Goal: Check status: Check status

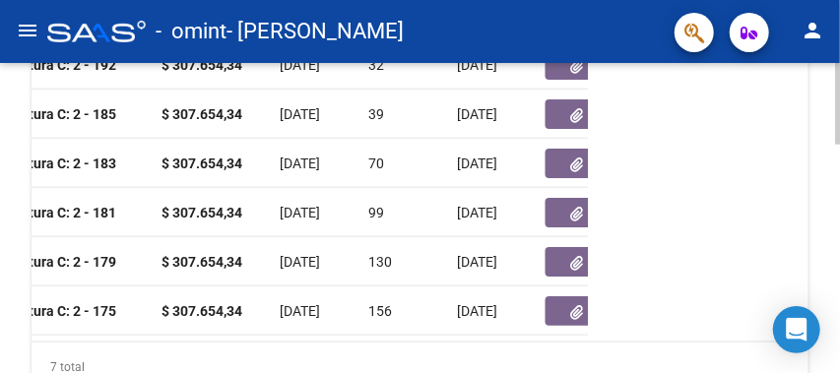
scroll to position [0, 784]
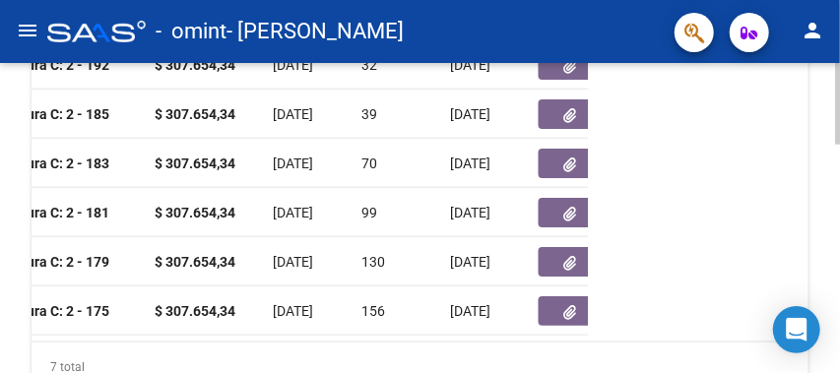
click at [677, 159] on div "ID CAE Facturado x Orden De Area Razón Social CPBT Monto Fecha Cpbt Días desde …" at bounding box center [420, 155] width 777 height 473
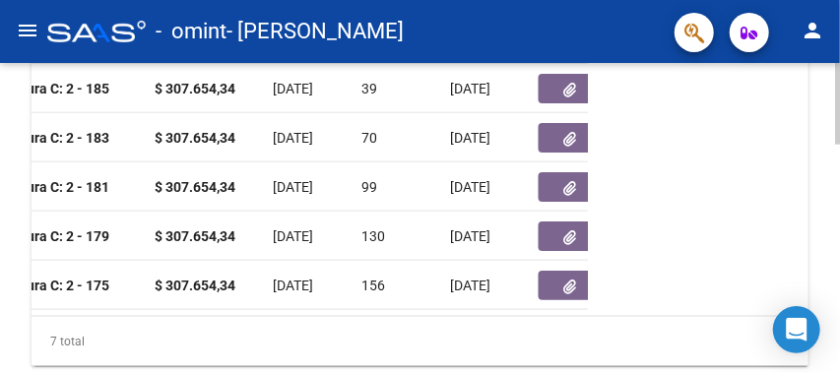
drag, startPoint x: 190, startPoint y: 314, endPoint x: 84, endPoint y: 318, distance: 106.4
click at [64, 316] on datatable-body "19015 Integración [PERSON_NAME] 27380036601 Factura C: 2 - 193 $ 307.654,34 [DA…" at bounding box center [310, 136] width 556 height 359
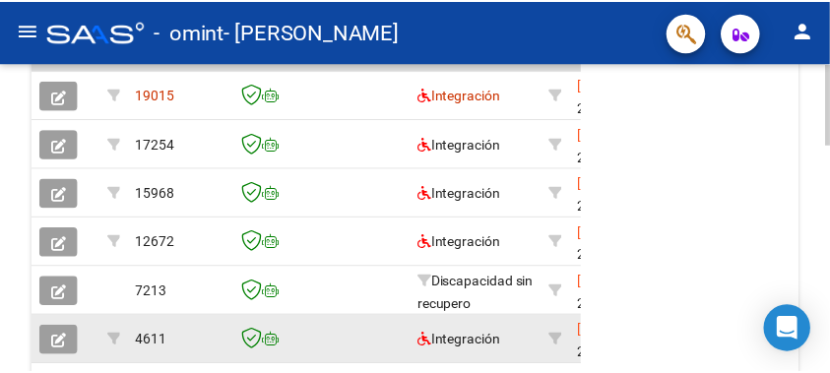
scroll to position [647, 0]
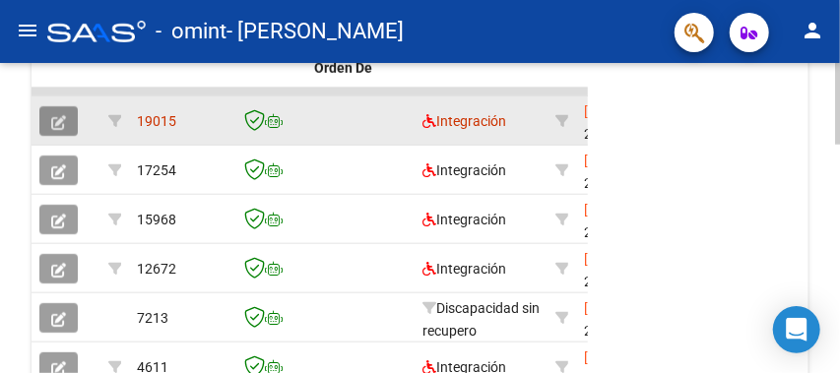
click at [45, 115] on button "button" at bounding box center [58, 121] width 38 height 30
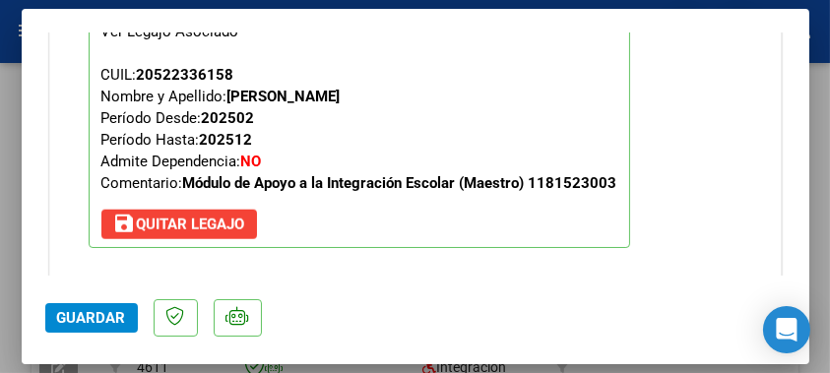
scroll to position [1943, 0]
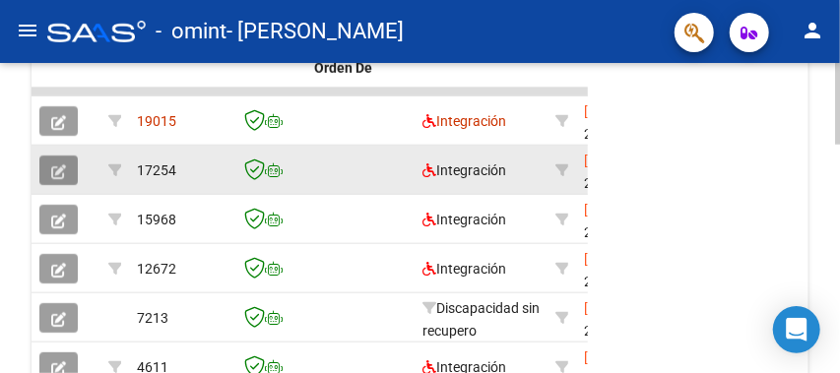
click at [59, 177] on button "button" at bounding box center [58, 171] width 38 height 30
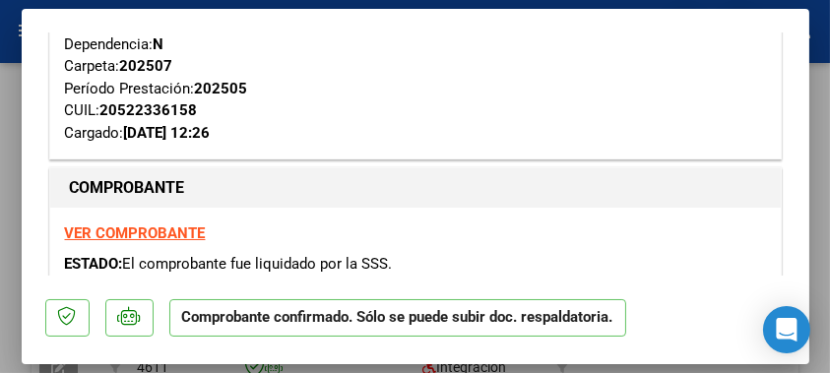
scroll to position [0, 0]
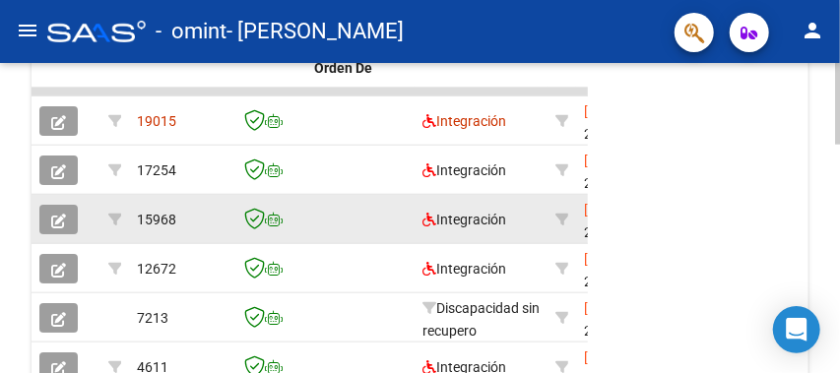
click at [61, 220] on icon "button" at bounding box center [58, 221] width 15 height 15
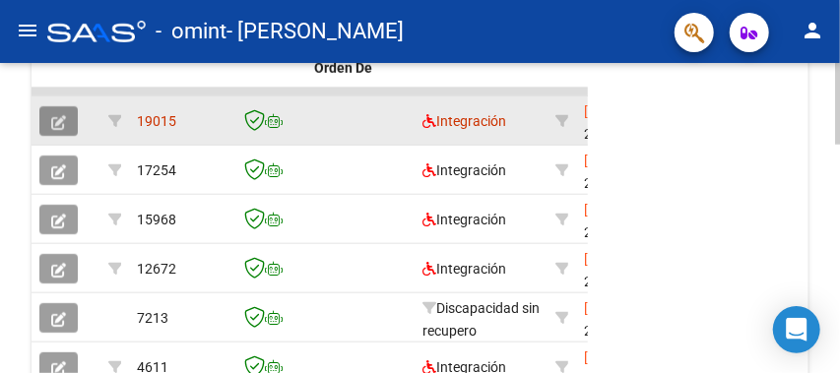
click at [48, 127] on button "button" at bounding box center [58, 121] width 38 height 30
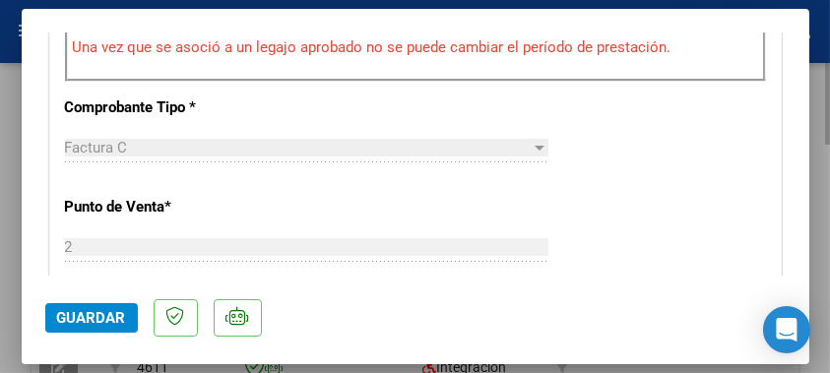
scroll to position [630, 0]
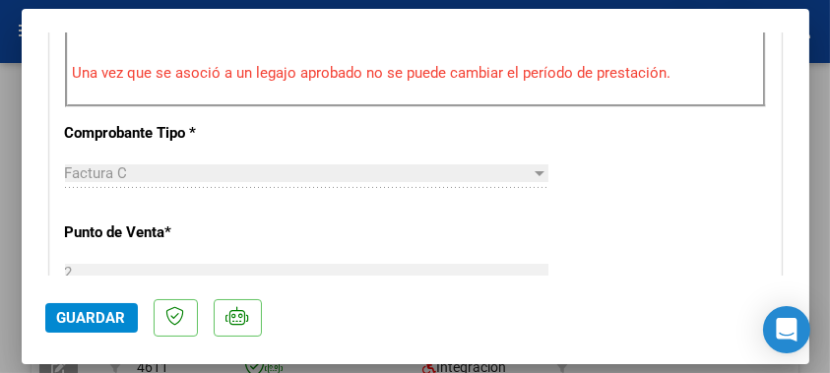
drag, startPoint x: 353, startPoint y: 71, endPoint x: 380, endPoint y: 75, distance: 26.9
click at [380, 75] on p "Una vez que se asoció a un legajo aprobado no se puede cambiar el período de pr…" at bounding box center [415, 73] width 685 height 23
click at [291, 128] on div "CUIT * 27-38003660-1 Ingresar CUIT ANALISIS PRESTADOR [PERSON_NAME] Padrón ARCA…" at bounding box center [415, 351] width 731 height 1473
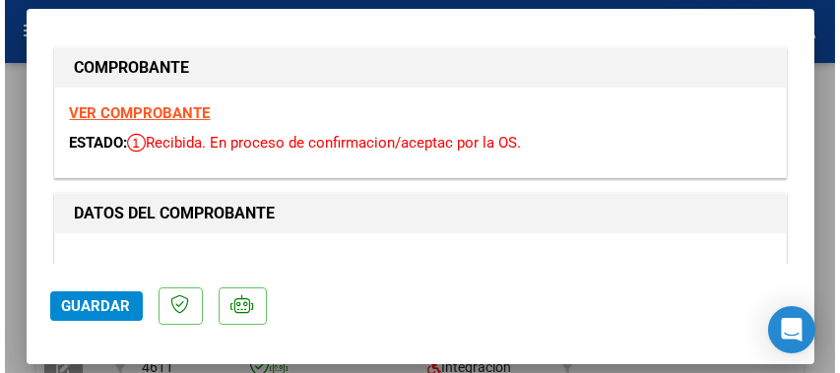
scroll to position [0, 0]
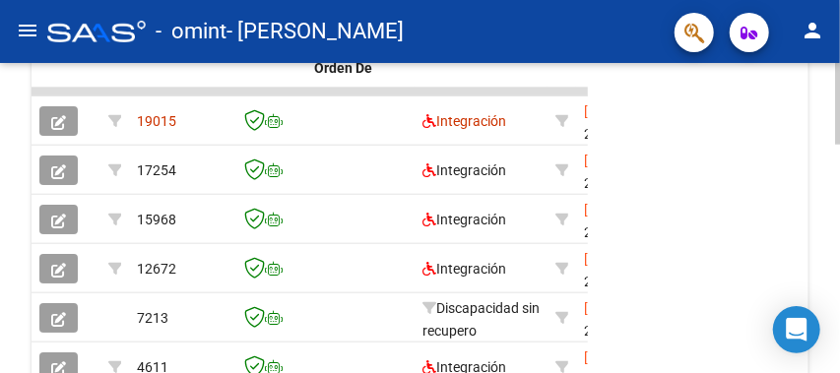
drag, startPoint x: 636, startPoint y: 267, endPoint x: 634, endPoint y: 251, distance: 15.9
click at [634, 251] on div "ID CAE Facturado x Orden De Area Razón Social CPBT Monto Fecha Cpbt Días desde …" at bounding box center [420, 261] width 777 height 473
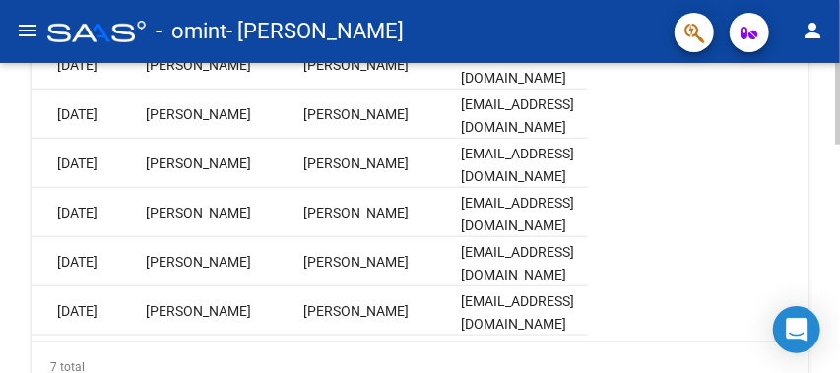
scroll to position [0, 3564]
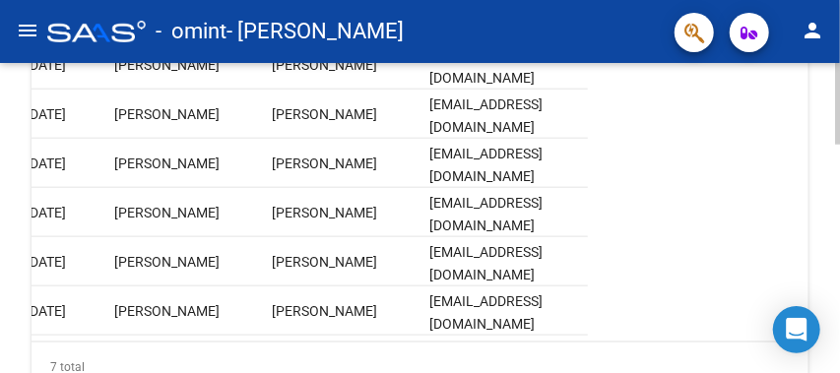
click at [631, 277] on div "ID CAE Facturado x Orden De Area Razón Social CPBT Monto Fecha Cpbt Días desde …" at bounding box center [420, 155] width 777 height 473
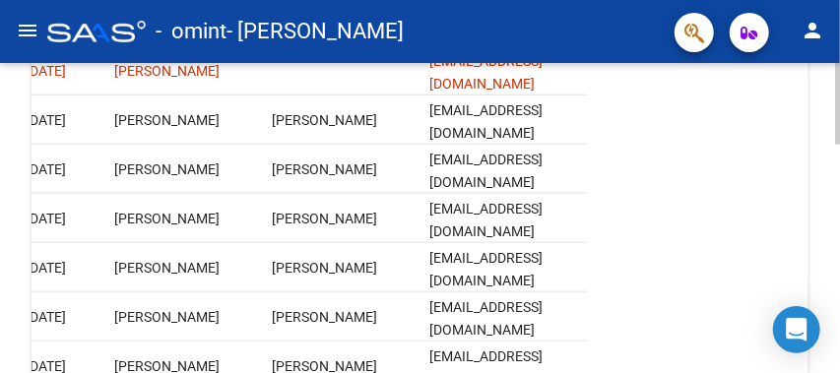
scroll to position [699, 0]
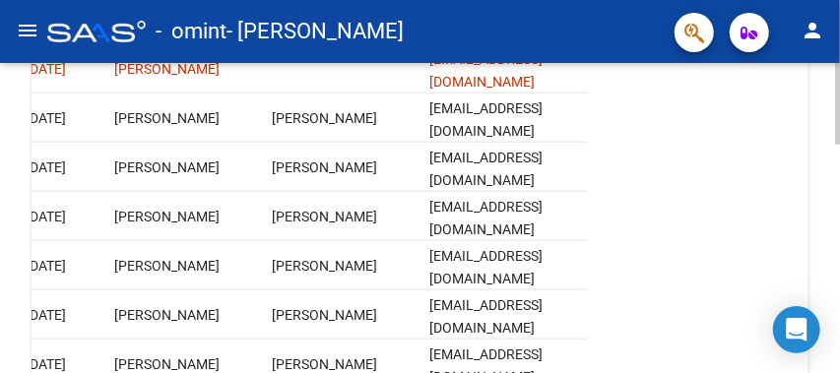
click at [631, 277] on div "ID CAE Facturado x Orden De Area Razón Social CPBT Monto Fecha Cpbt Días desde …" at bounding box center [420, 208] width 777 height 473
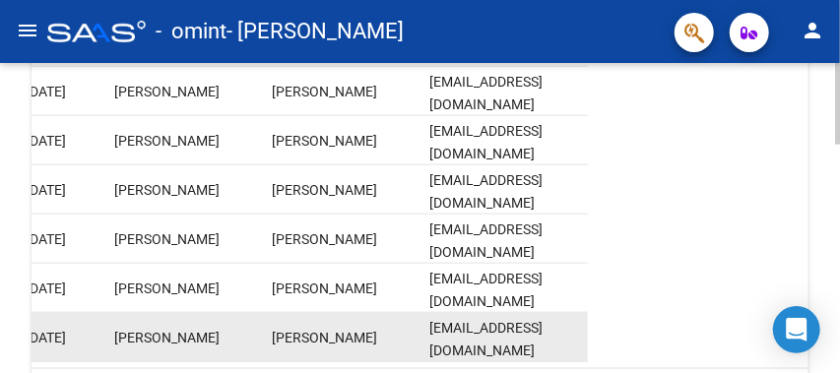
scroll to position [752, 0]
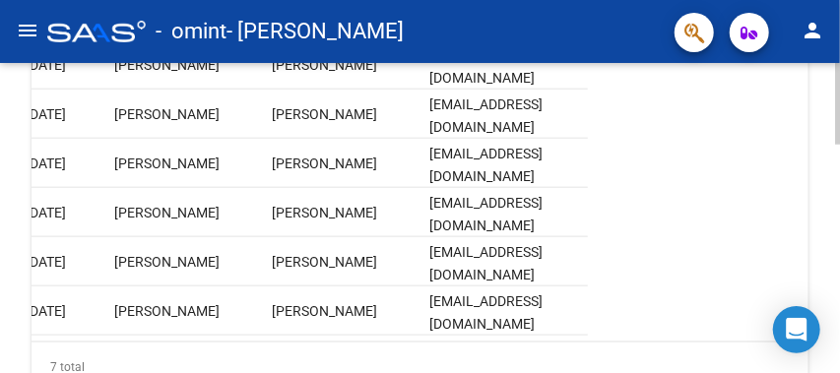
drag, startPoint x: 542, startPoint y: 340, endPoint x: 486, endPoint y: 345, distance: 55.4
click at [486, 319] on datatable-body "19015 Integración [PERSON_NAME] 27380036601 Factura C: 2 - 193 $ 307.654,34 [DA…" at bounding box center [310, 161] width 556 height 359
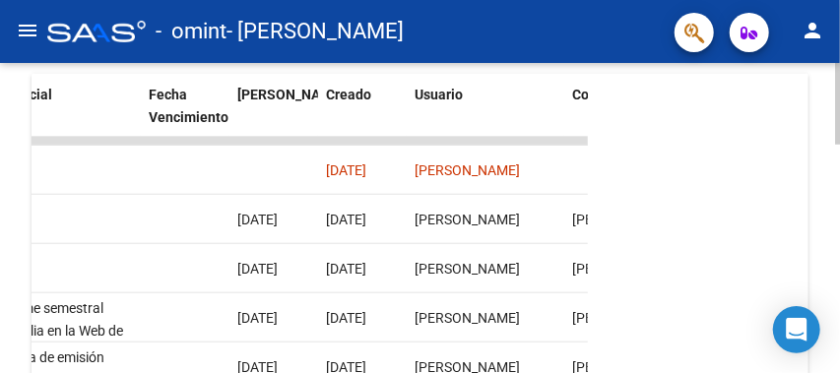
scroll to position [595, 0]
